Goal: Task Accomplishment & Management: Use online tool/utility

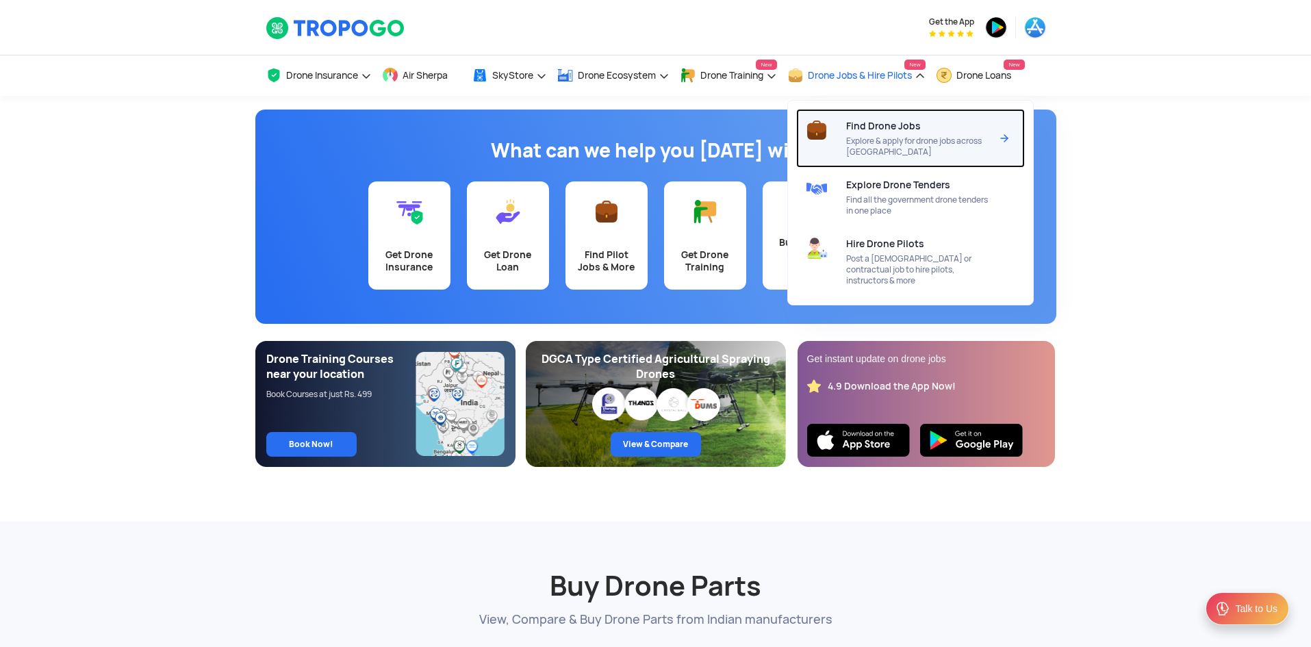
click at [951, 145] on span "Explore & apply for drone jobs across [GEOGRAPHIC_DATA]" at bounding box center [918, 147] width 144 height 22
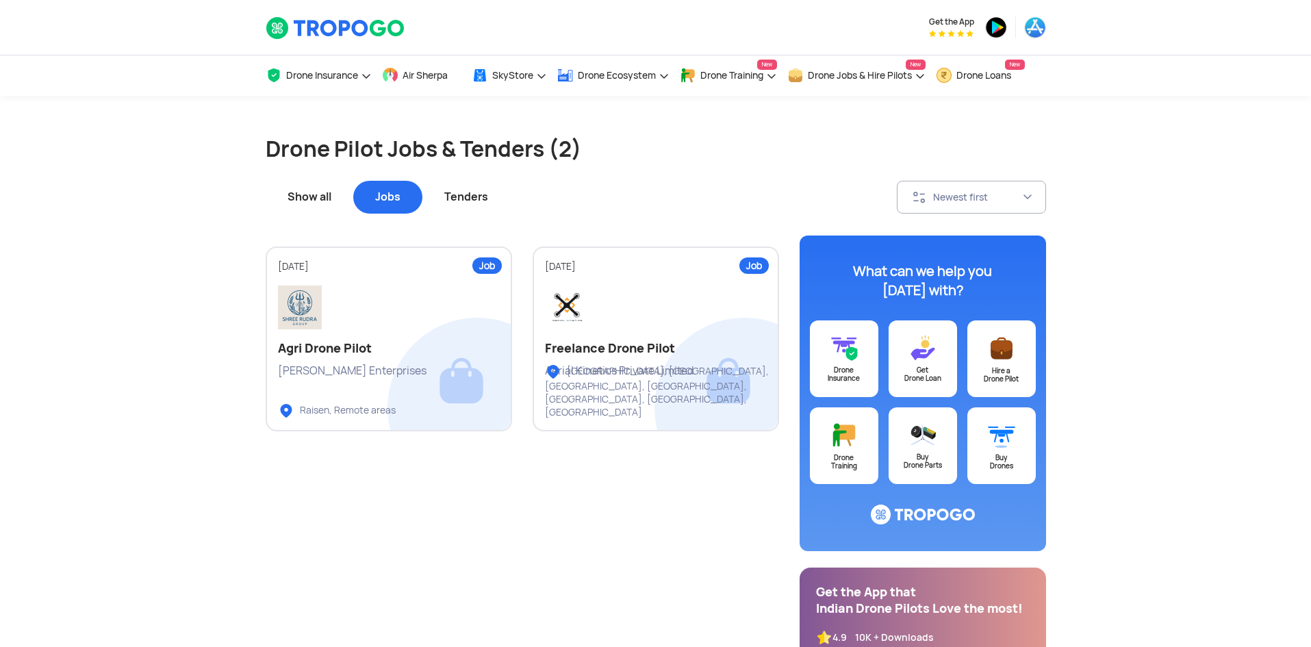
click at [316, 194] on div "Show all" at bounding box center [310, 197] width 88 height 33
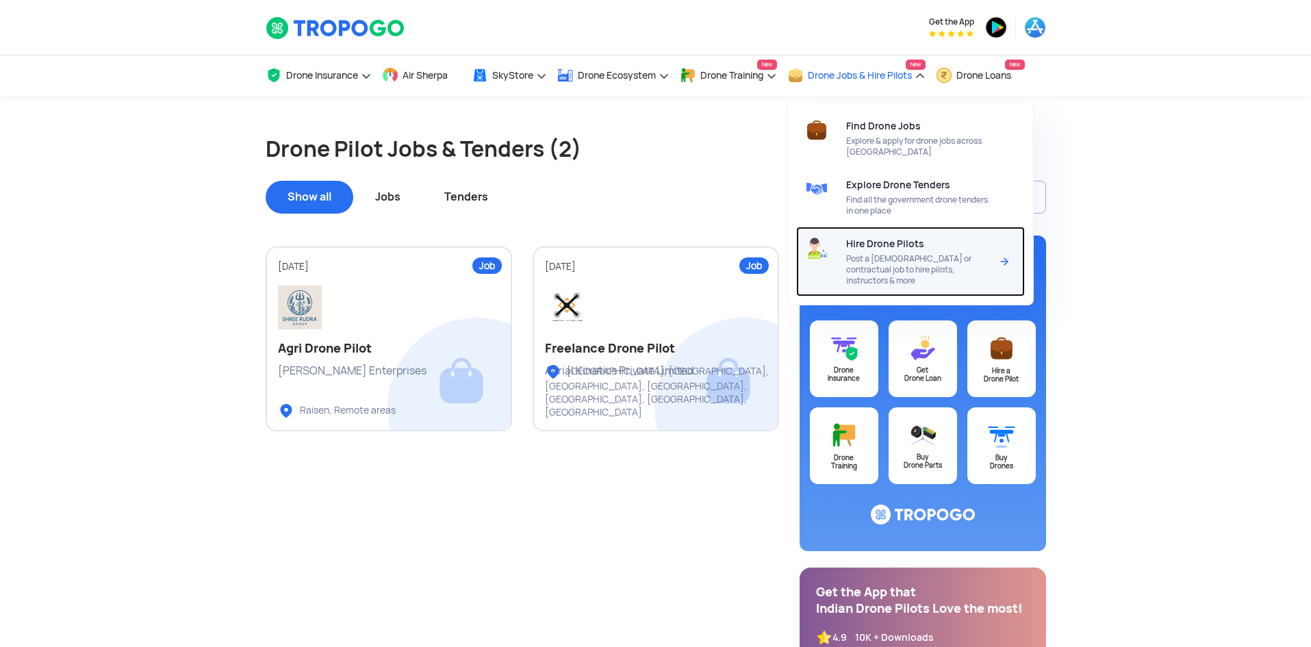
click at [933, 253] on span "Post a [DEMOGRAPHIC_DATA] or contractual job to hire pilots, instructors & more" at bounding box center [918, 269] width 144 height 33
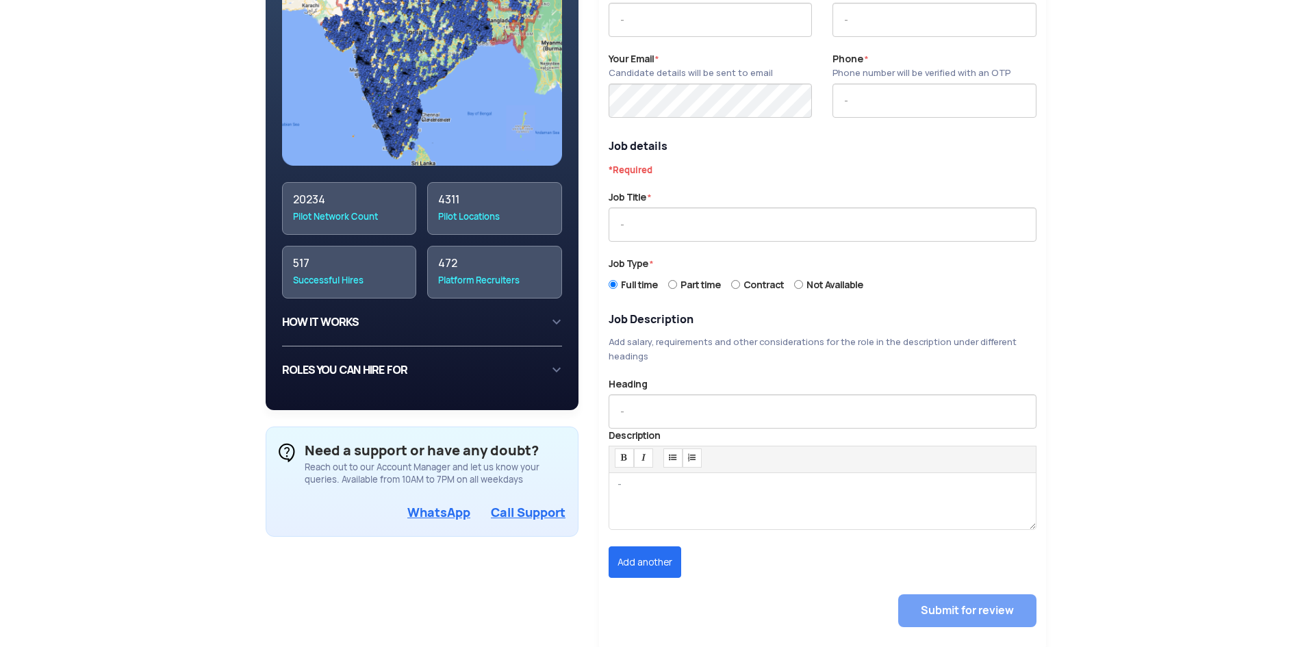
scroll to position [205, 0]
